Goal: Transaction & Acquisition: Purchase product/service

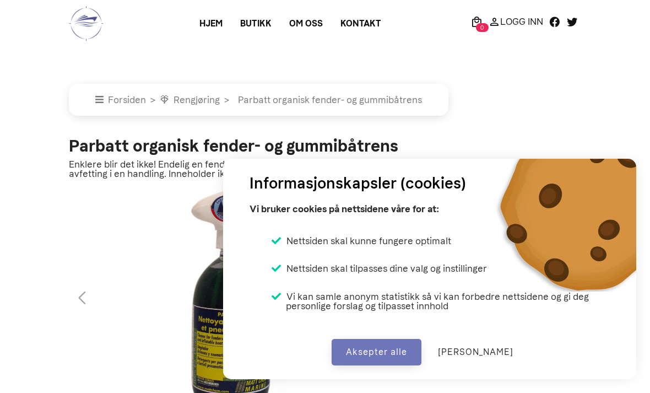
click at [393, 350] on button "Aksepter alle" at bounding box center [377, 352] width 90 height 26
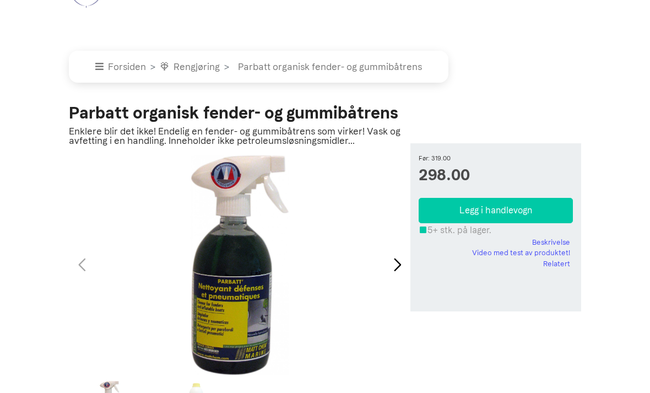
scroll to position [33, 0]
click at [514, 209] on button "Legg i handlevogn" at bounding box center [496, 210] width 154 height 25
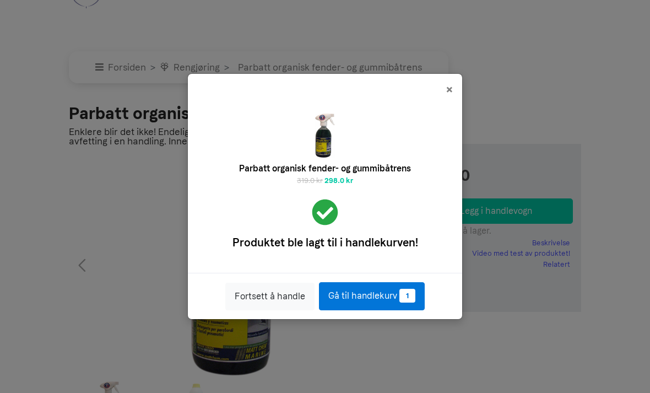
click at [372, 310] on link "Gå til handlekurv 1" at bounding box center [372, 296] width 106 height 28
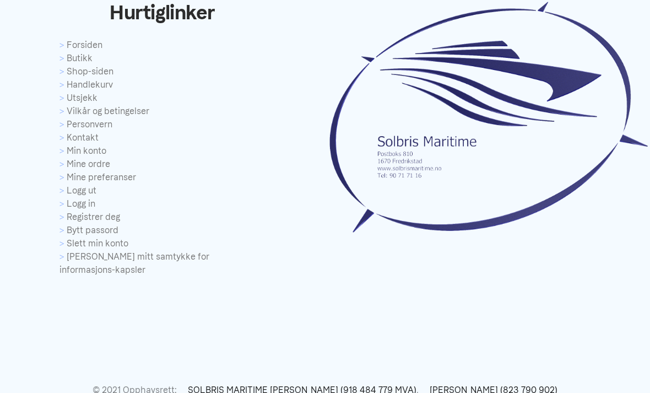
scroll to position [479, 0]
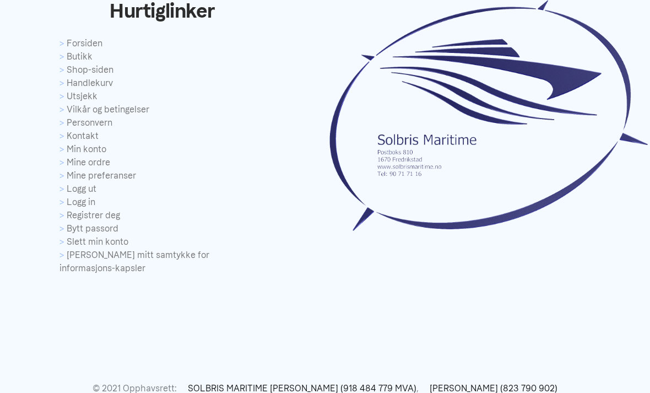
click at [95, 217] on link "Registrer deg" at bounding box center [163, 215] width 207 height 13
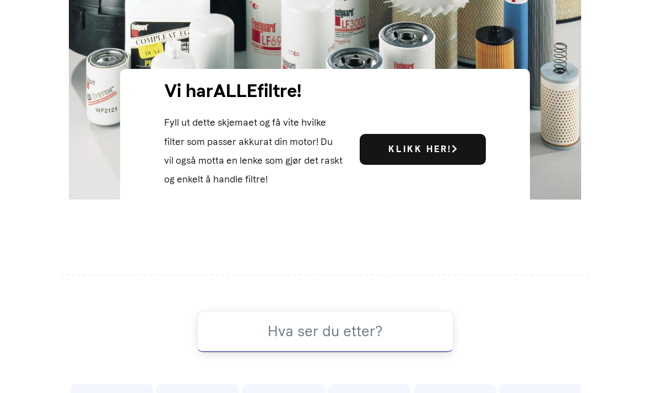
scroll to position [389, 0]
click at [421, 154] on b "Klikk her!" at bounding box center [422, 148] width 69 height 10
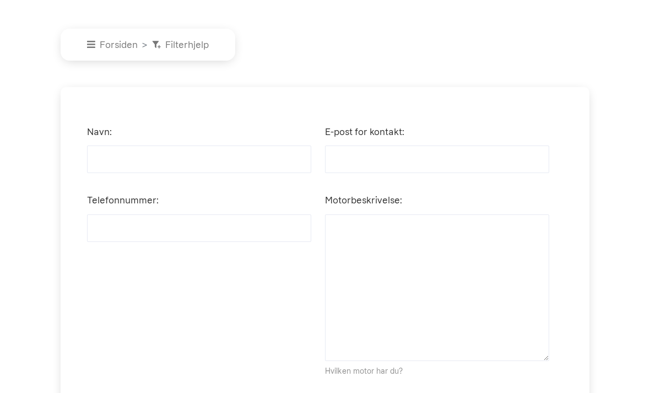
scroll to position [282, 0]
click at [212, 173] on input "Navn:" at bounding box center [199, 159] width 224 height 28
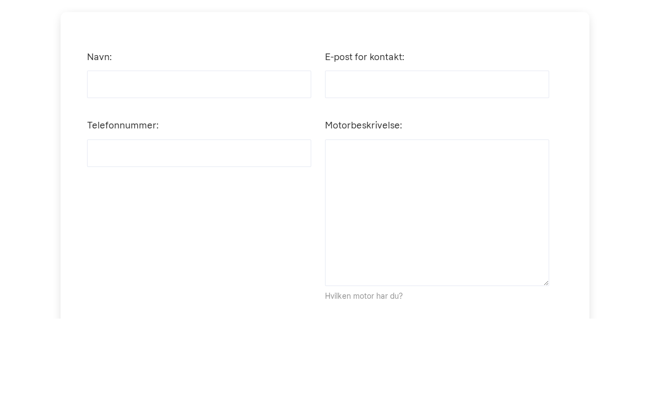
type input "Vidar Kristiansen"
type input "[EMAIL_ADDRESS][DOMAIN_NAME]"
click at [225, 214] on input "Telefonnummer:" at bounding box center [199, 228] width 224 height 28
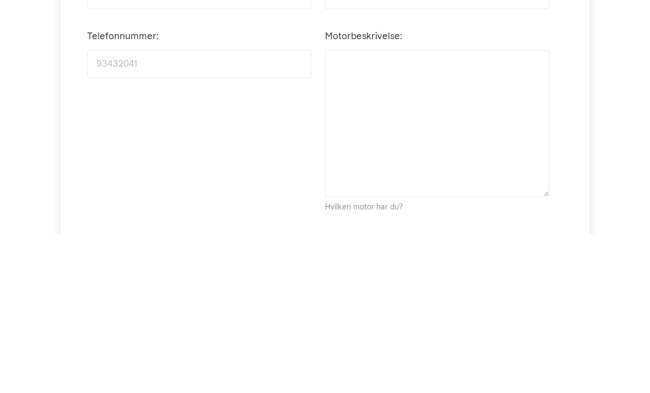
type input "93432041"
click at [449, 209] on textarea "Motorbeskrivelse:" at bounding box center [437, 282] width 224 height 147
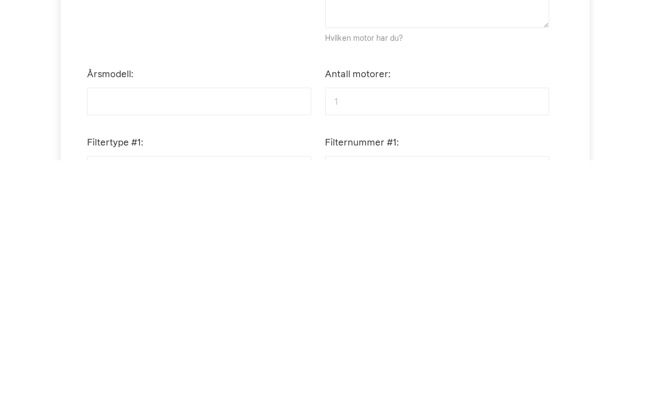
scroll to position [384, 0]
type textarea "Hino W06CTI"
click at [226, 319] on input "Årsmodell:" at bounding box center [199, 333] width 224 height 28
type input "1994"
click at [387, 319] on input "1" at bounding box center [437, 333] width 224 height 28
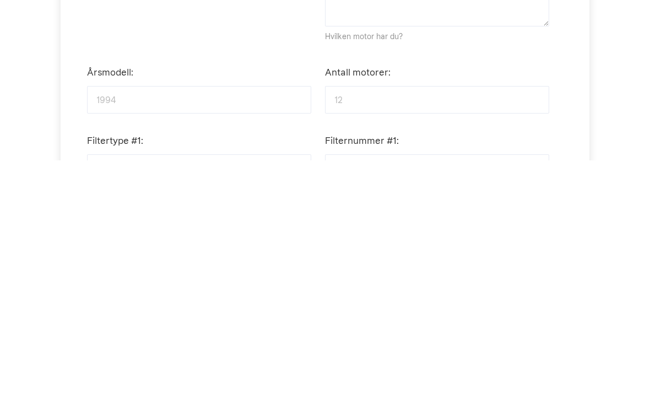
type input "1"
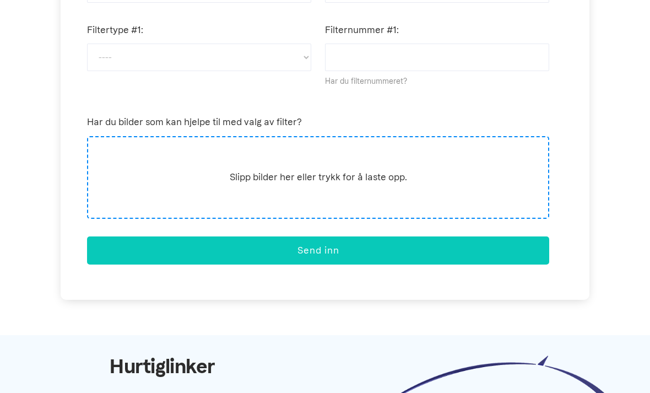
scroll to position [726, 0]
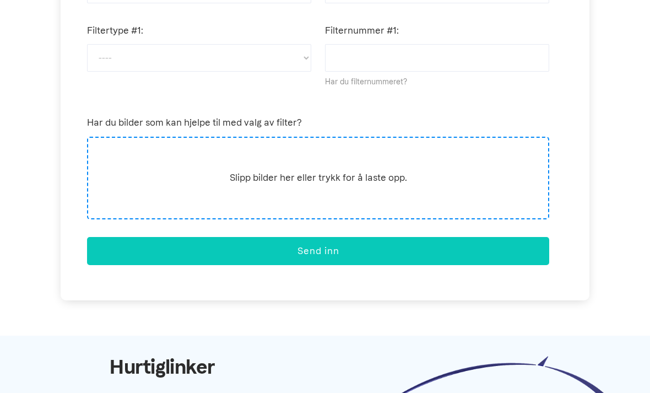
type input "2"
click at [173, 71] on select "---- Komplett Drivstoff Olje Luft" at bounding box center [199, 58] width 224 height 28
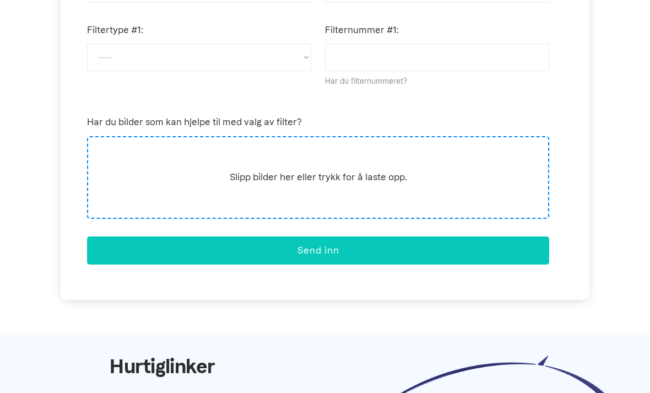
select select "o"
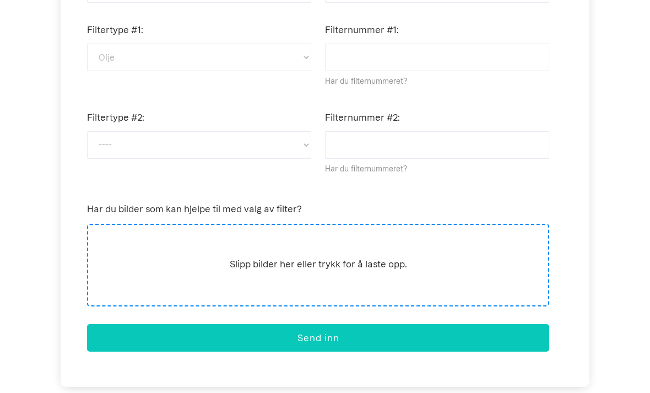
scroll to position [727, 0]
click at [387, 69] on input "Filternummer #1:" at bounding box center [437, 58] width 224 height 28
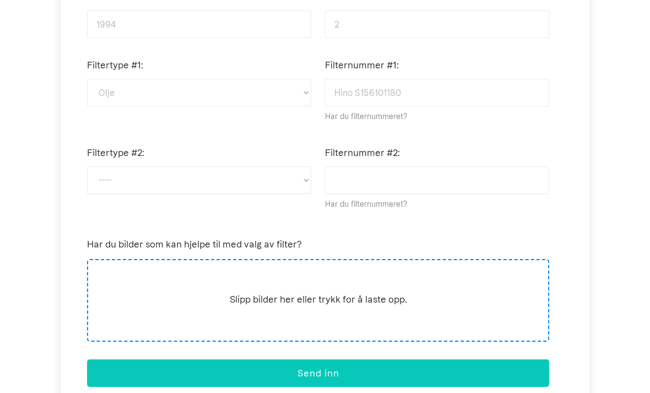
scroll to position [689, 0]
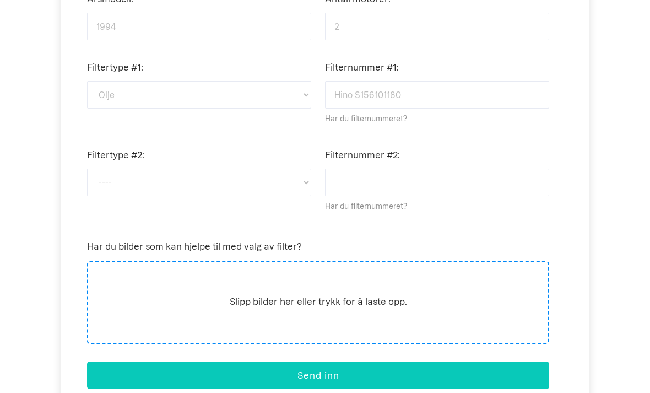
type input "Hino S156101180"
click at [207, 108] on select "---- Komplett Drivstoff Olje Luft" at bounding box center [199, 95] width 224 height 28
click at [163, 192] on select "---- Komplett Drivstoff Olje Luft" at bounding box center [199, 183] width 224 height 28
select select "o"
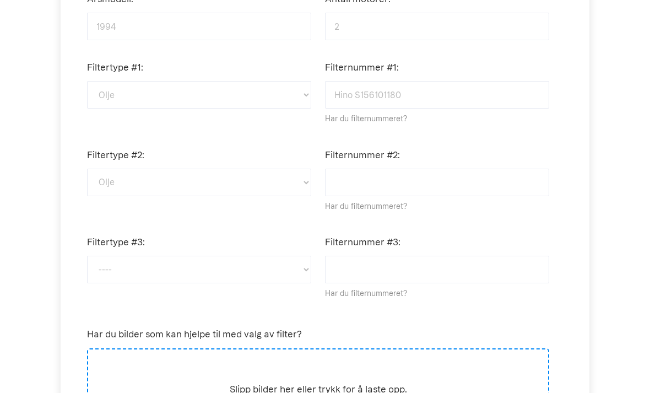
click at [398, 195] on input "Filternummer #2:" at bounding box center [437, 183] width 224 height 28
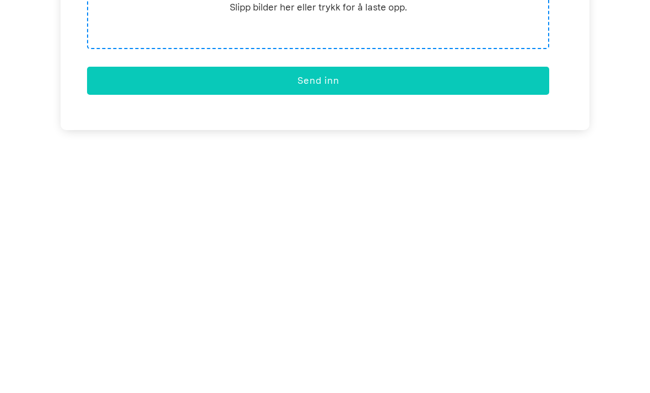
scroll to position [840, 0]
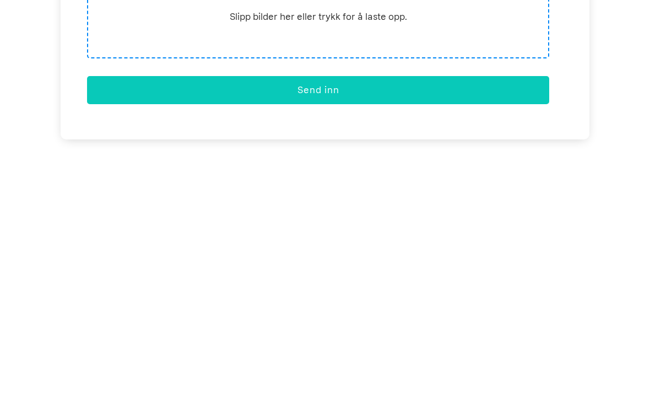
type input "Hino S156003490"
click at [338, 298] on button "Send inn" at bounding box center [318, 312] width 462 height 28
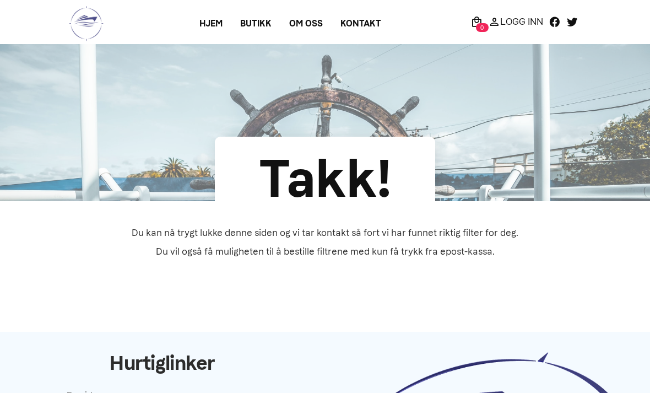
click at [519, 21] on p "Logg Inn" at bounding box center [521, 21] width 43 height 0
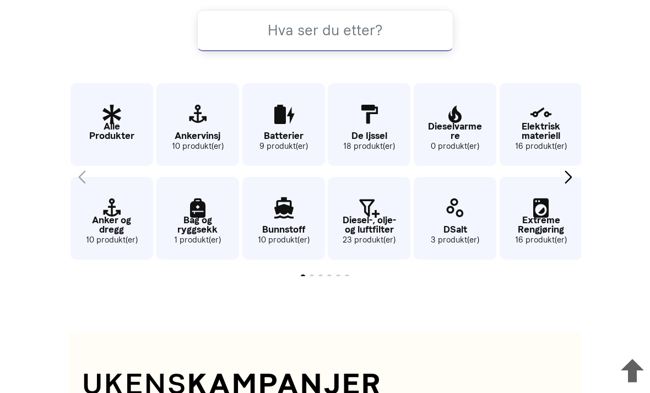
scroll to position [652, 0]
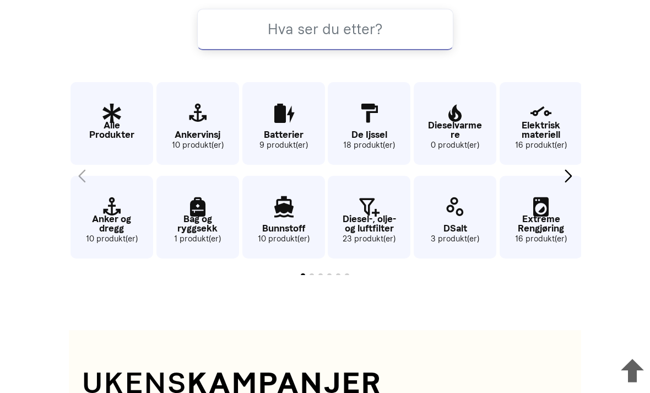
click at [543, 234] on p "Extreme Rengjøring" at bounding box center [541, 224] width 83 height 19
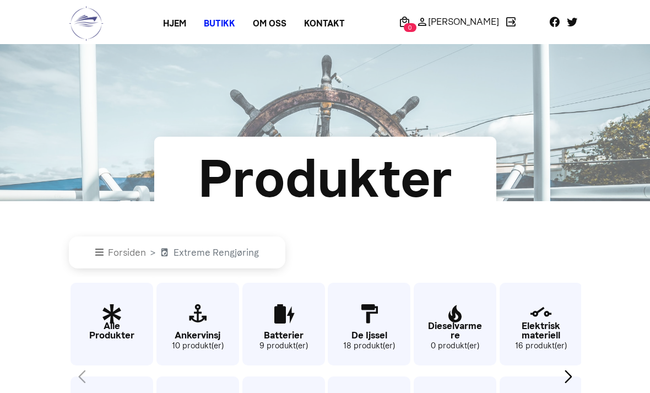
click at [110, 320] on icon "1 / 65" at bounding box center [112, 314] width 83 height 36
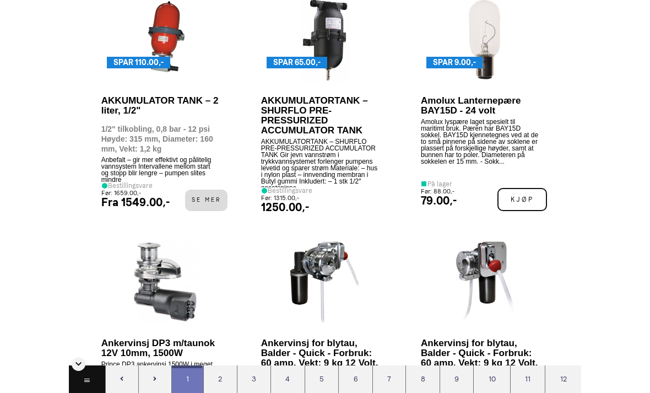
scroll to position [2121, 0]
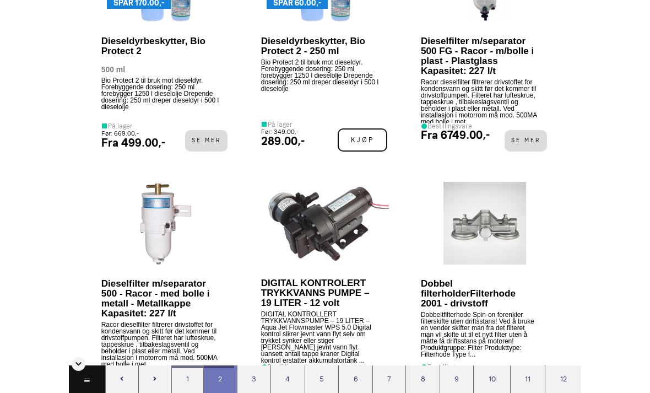
scroll to position [4123, 0]
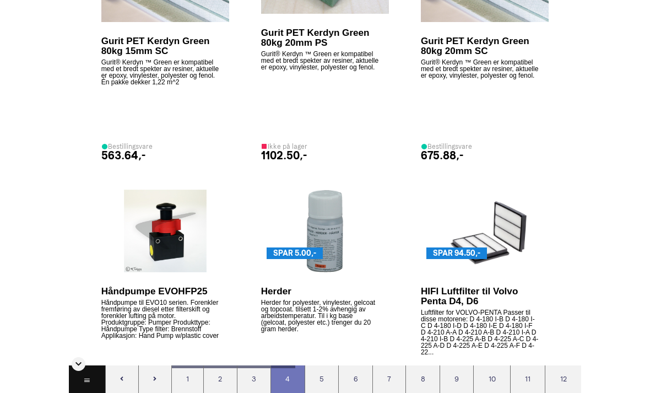
scroll to position [7753, 0]
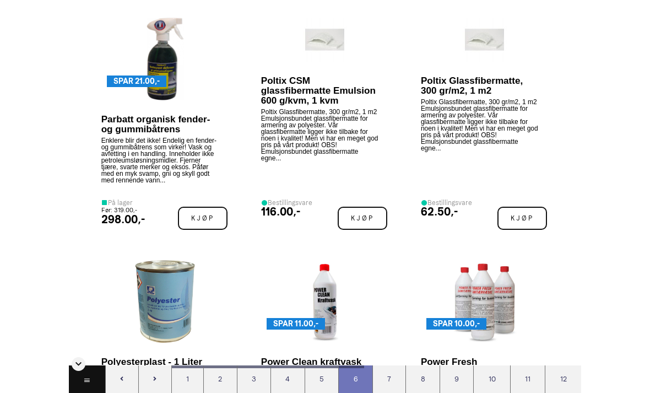
scroll to position [11803, 0]
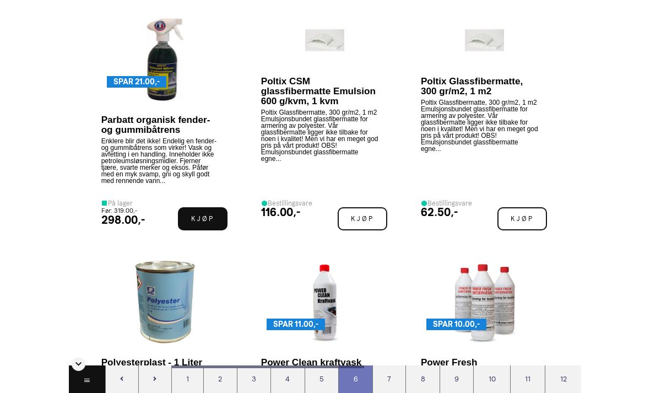
click at [193, 225] on span "Kjøp" at bounding box center [203, 218] width 50 height 23
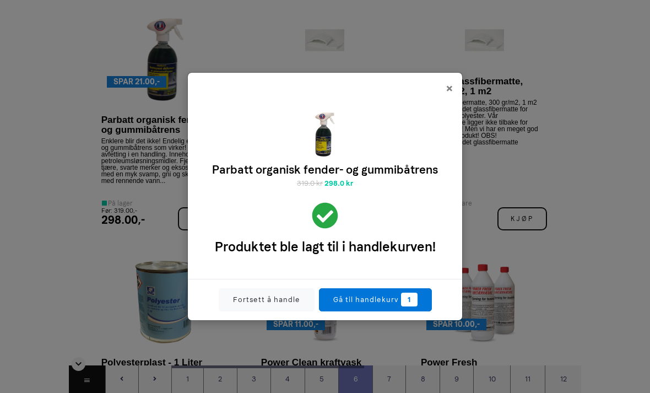
click at [364, 311] on link "Gå til handlekurv 1" at bounding box center [375, 299] width 113 height 23
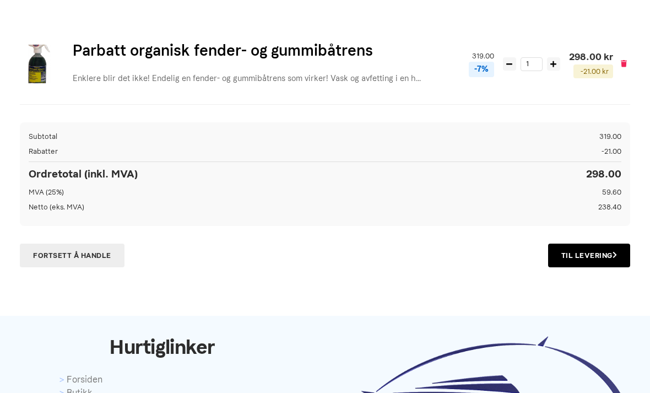
scroll to position [143, 0]
click at [581, 252] on link "Til Levering" at bounding box center [589, 256] width 82 height 24
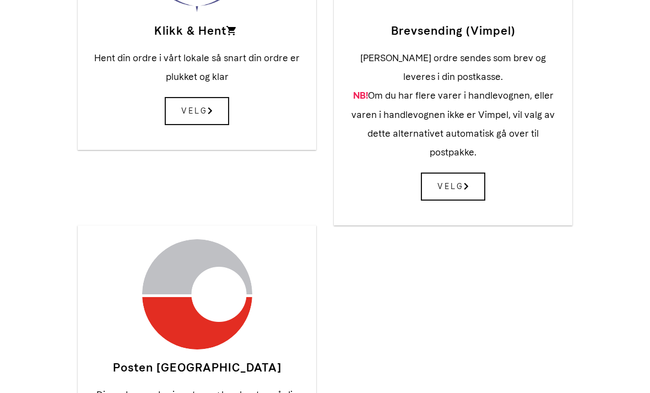
scroll to position [352, 0]
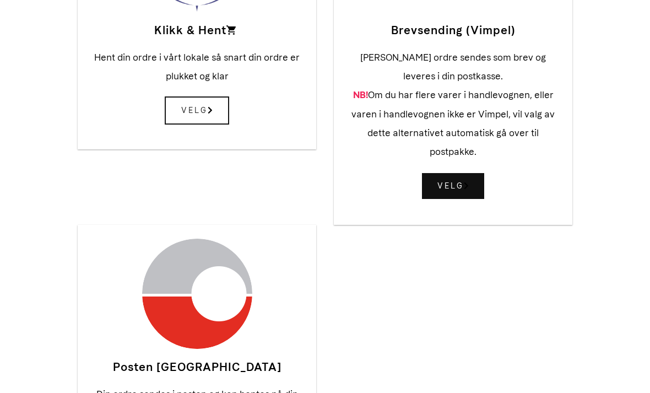
click at [456, 183] on span "Velg" at bounding box center [453, 186] width 64 height 28
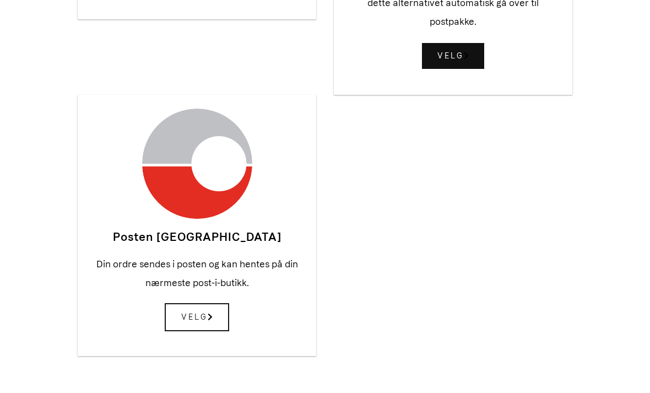
scroll to position [488, 0]
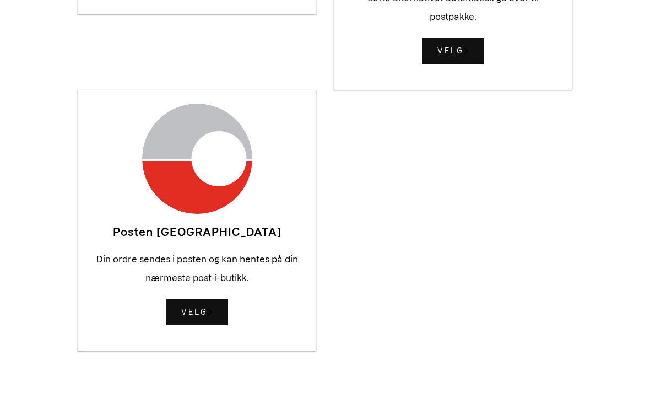
click at [204, 303] on span "Velg" at bounding box center [197, 312] width 64 height 28
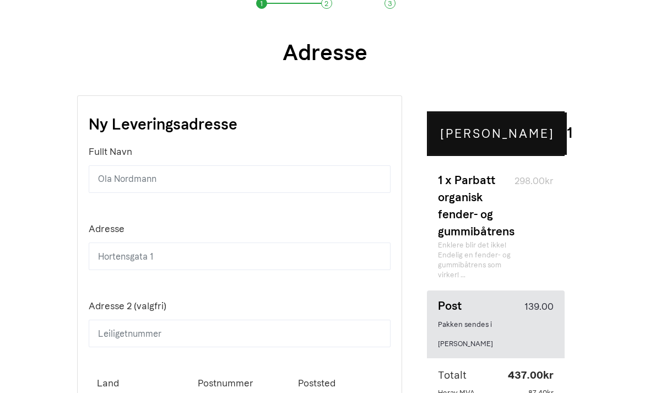
scroll to position [105, 0]
click at [247, 179] on input "text" at bounding box center [240, 180] width 302 height 28
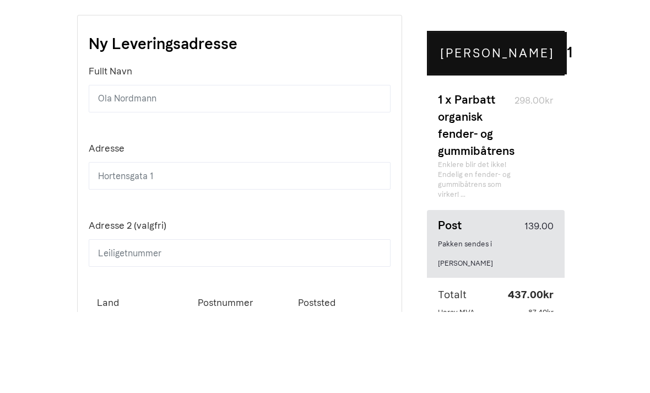
type input "[PERSON_NAME]"
type input "[STREET_ADDRESS]"
type input "5179"
type input "[DEMOGRAPHIC_DATA]"
type input "Sørehavnveien 20"
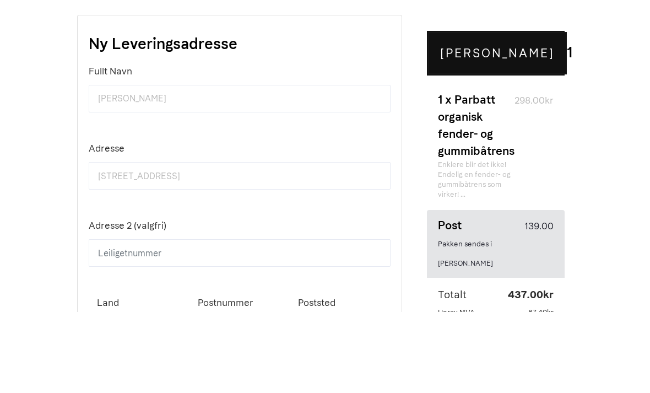
type input "5179"
type input "Godvik"
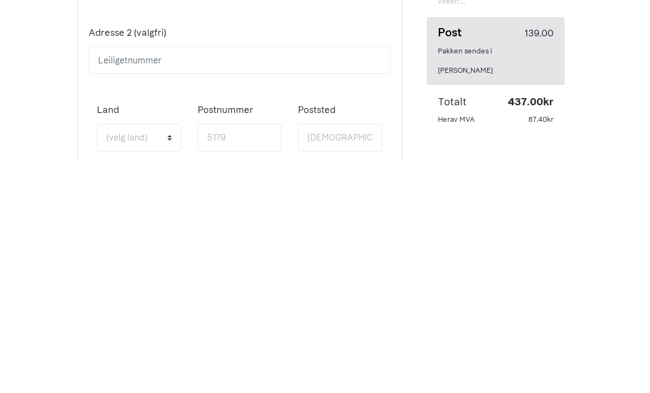
scroll to position [155, 0]
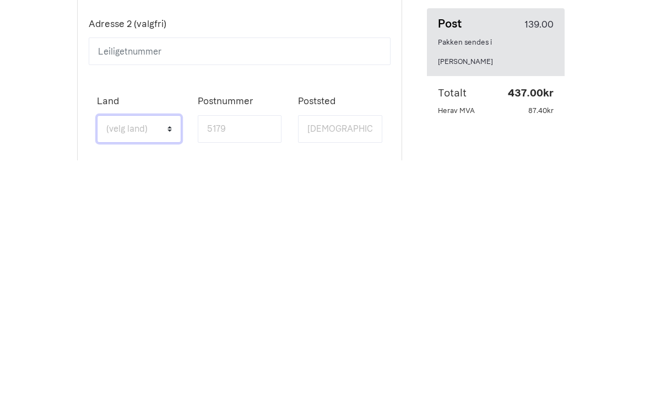
click at [169, 348] on select "(velg land) Afghanistan Åland Islands Albania Algeria American Samoa Andorra An…" at bounding box center [139, 362] width 84 height 28
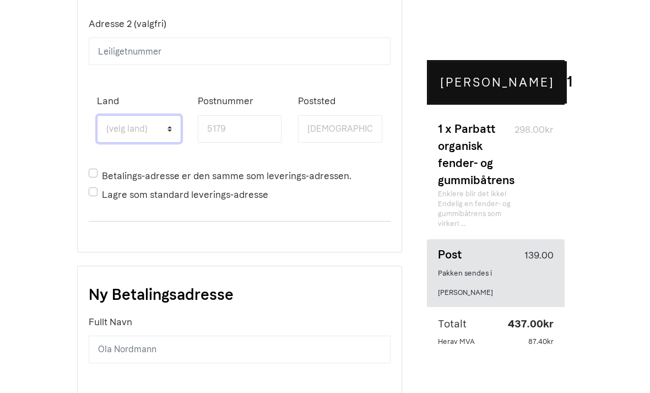
click at [169, 129] on select "(velg land) Afghanistan Åland Islands Albania Algeria American Samoa Andorra An…" at bounding box center [139, 129] width 84 height 28
select select "NO"
click at [102, 175] on label "Betalings-adresse er den samme som leverings-adressen." at bounding box center [227, 175] width 250 height 19
click at [102, 174] on input "Betalings-adresse er den samme som leverings-adressen." at bounding box center [105, 169] width 7 height 7
checkbox input "true"
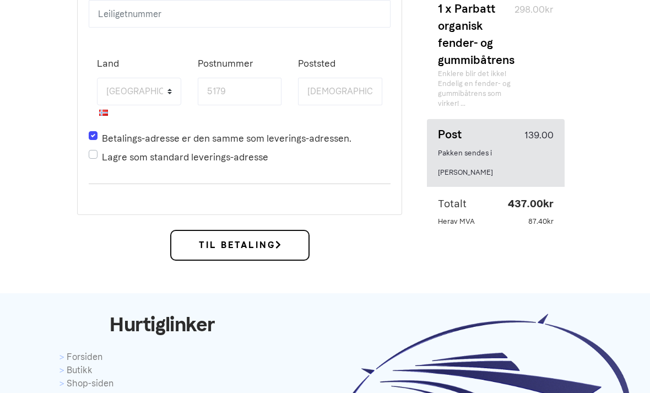
scroll to position [425, 0]
click at [102, 156] on label "Lagre som standard leverings-adresse" at bounding box center [185, 157] width 166 height 19
click at [102, 155] on input "Lagre som standard leverings-adresse" at bounding box center [105, 151] width 7 height 7
checkbox input "true"
click at [257, 251] on span "Til Betaling" at bounding box center [239, 245] width 139 height 31
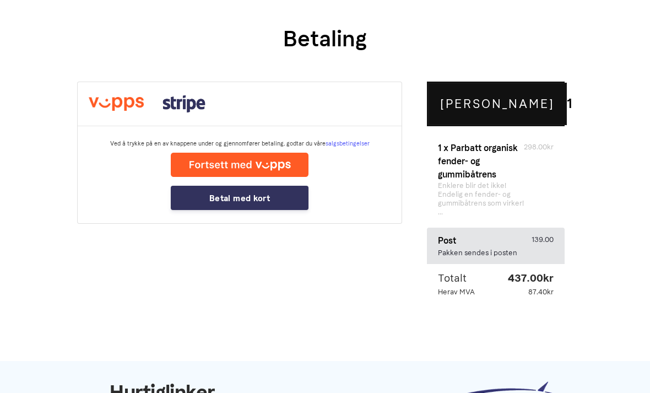
scroll to position [107, 0]
click at [244, 193] on button "Betal med kort" at bounding box center [240, 198] width 138 height 24
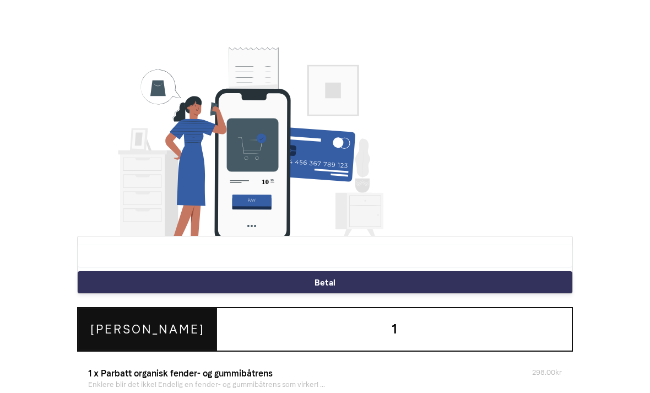
scroll to position [126, 0]
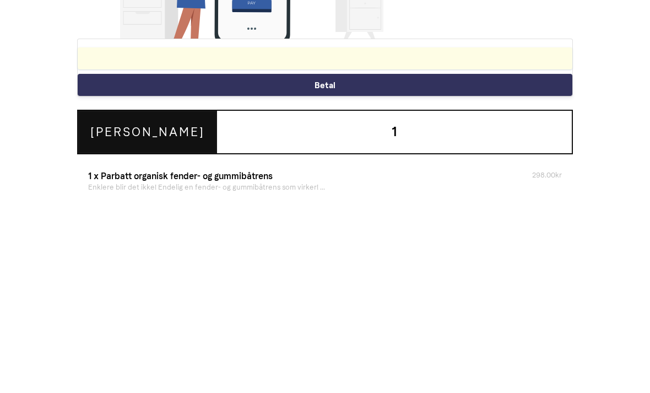
click at [323, 273] on button "Betal" at bounding box center [325, 284] width 495 height 22
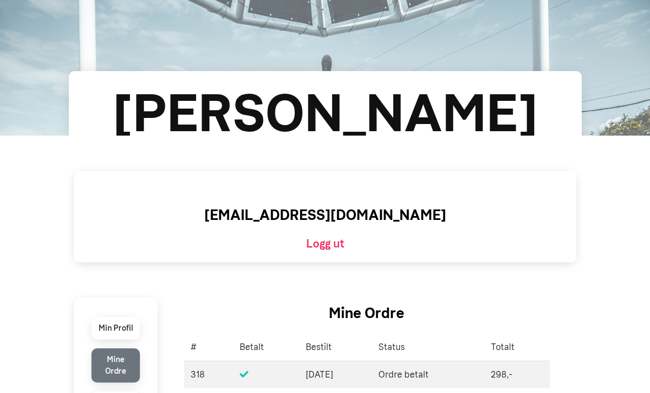
scroll to position [139, 0]
